Goal: Information Seeking & Learning: Learn about a topic

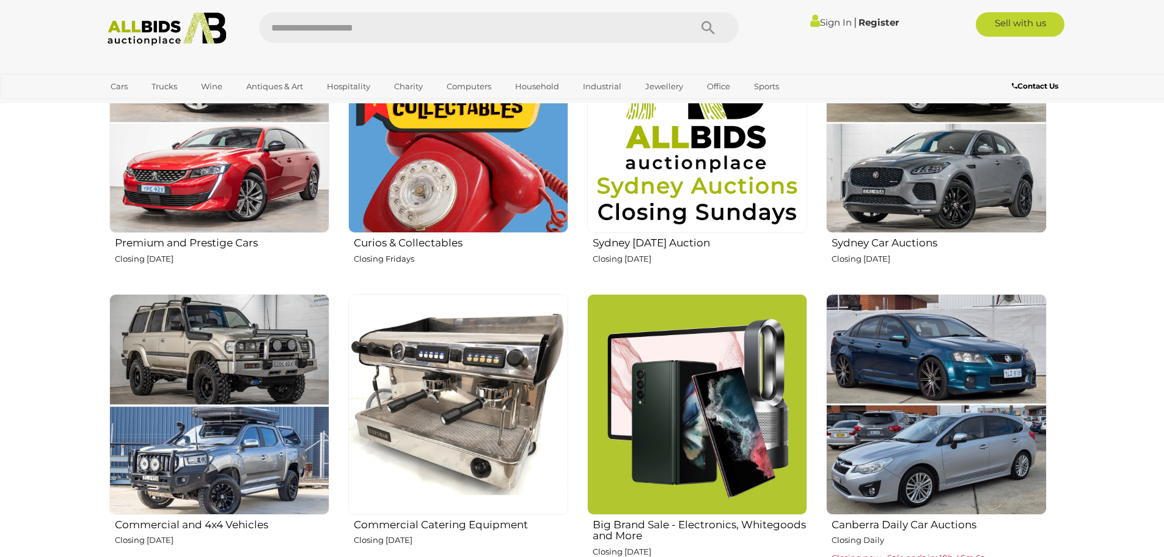
scroll to position [672, 0]
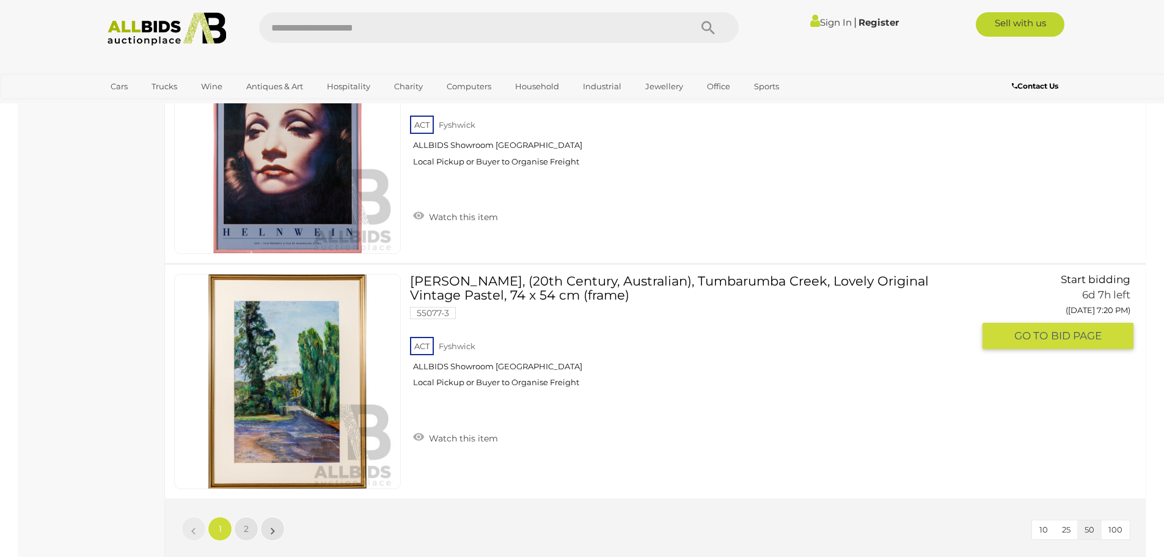
scroll to position [11241, 0]
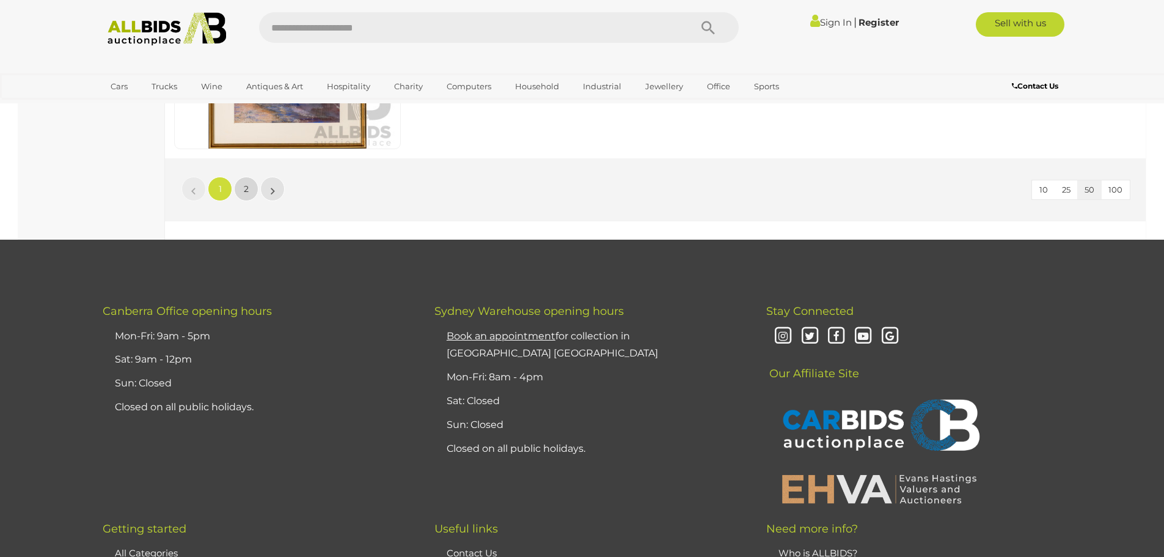
click at [243, 193] on link "2" at bounding box center [246, 189] width 24 height 24
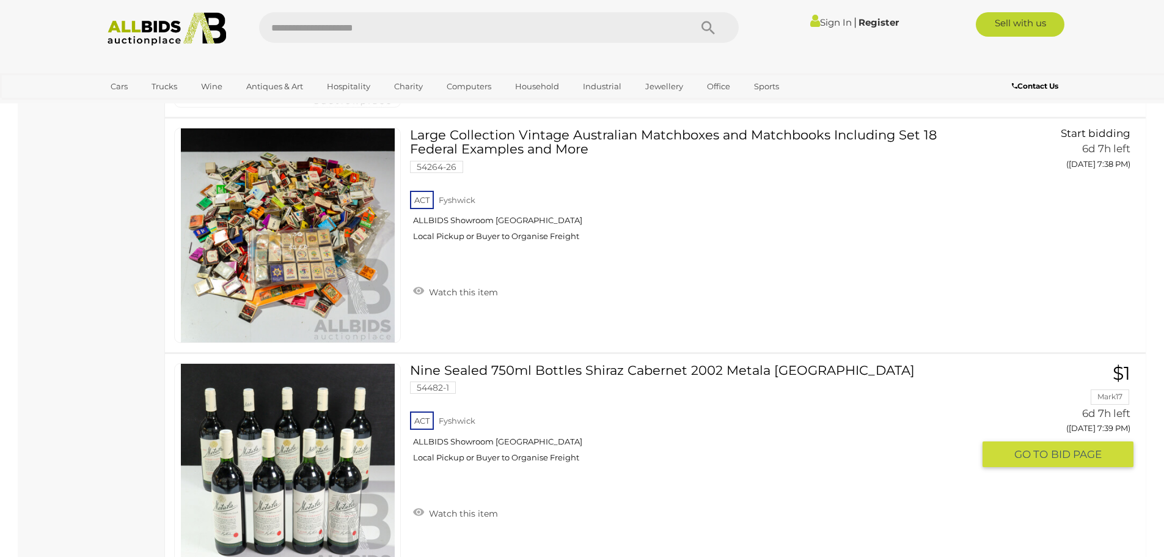
scroll to position [4013, 0]
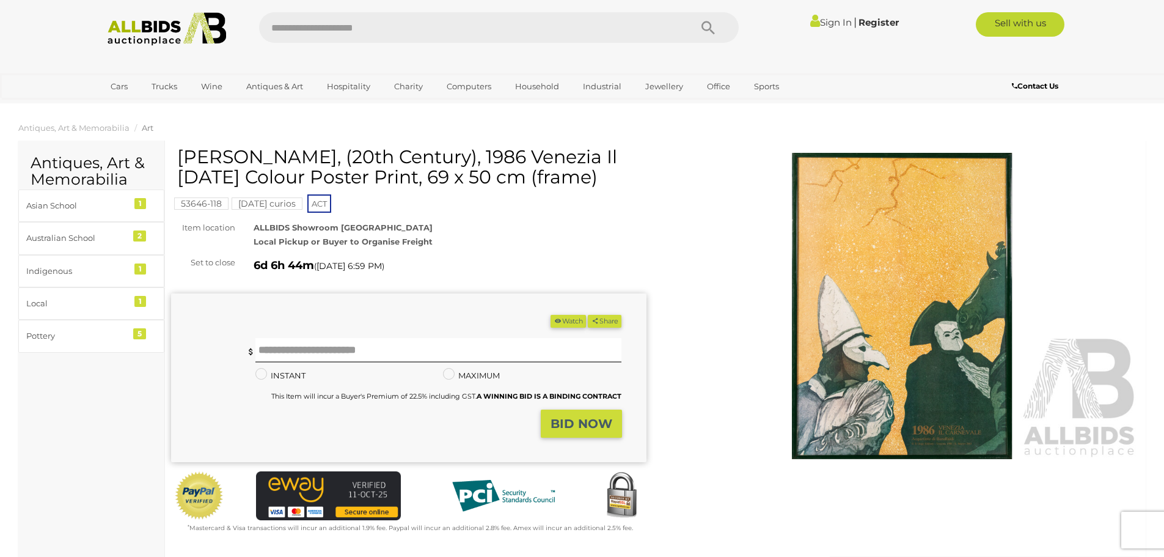
click at [906, 348] on img at bounding box center [902, 306] width 475 height 306
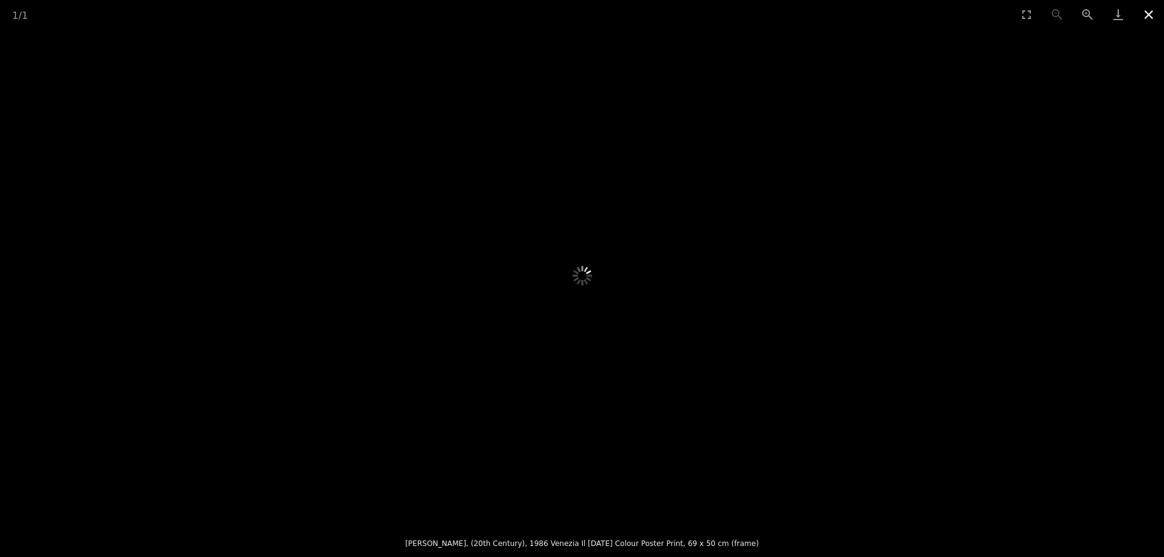
click at [1148, 13] on button "Close gallery" at bounding box center [1148, 14] width 31 height 29
